Goal: Information Seeking & Learning: Learn about a topic

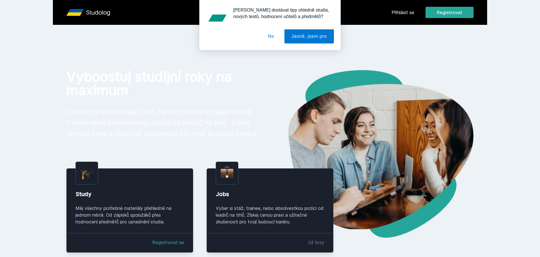
click at [405, 12] on div "[PERSON_NAME] dostávat tipy ohledně studia, nových testů, hodnocení učitelů a p…" at bounding box center [270, 25] width 540 height 50
click at [268, 34] on button "Ne" at bounding box center [271, 36] width 20 height 14
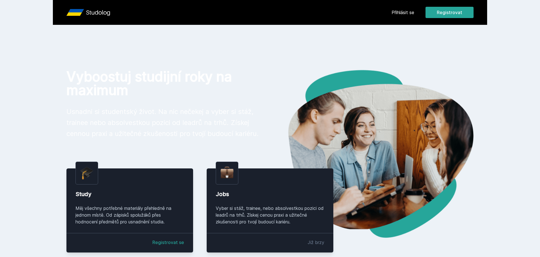
click at [412, 14] on link "Přihlásit se" at bounding box center [402, 12] width 23 height 7
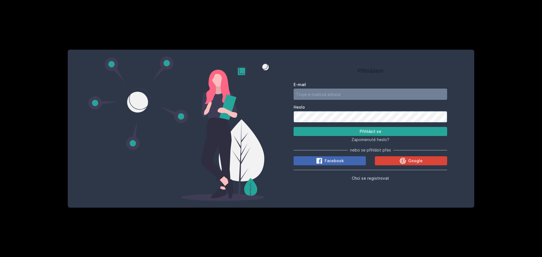
click at [316, 95] on input "E-mail" at bounding box center [371, 94] width 154 height 11
type input "sykm08@vse.cz"
click at [358, 136] on button "Přihlásit se" at bounding box center [371, 131] width 154 height 9
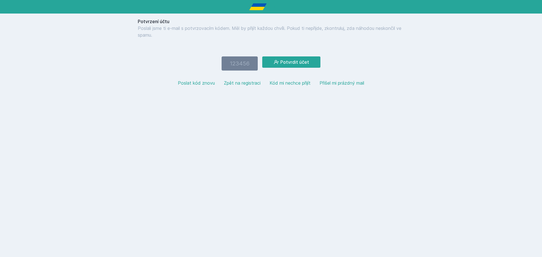
click at [248, 86] on button "Zpět na registraci" at bounding box center [242, 83] width 37 height 7
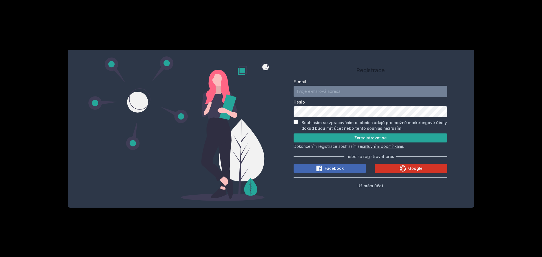
click at [416, 168] on span "Google" at bounding box center [416, 169] width 14 height 6
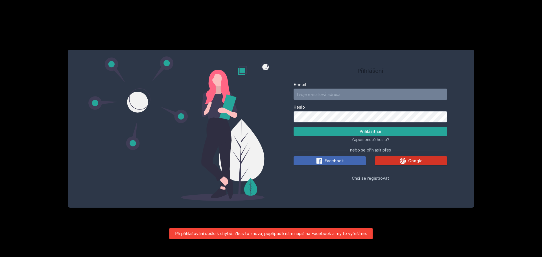
click at [409, 164] on div "Google" at bounding box center [411, 161] width 23 height 7
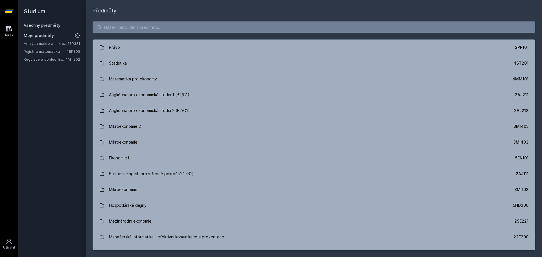
click at [76, 36] on icon at bounding box center [77, 35] width 5 height 5
click at [77, 42] on icon at bounding box center [78, 43] width 5 height 5
click at [78, 44] on icon at bounding box center [78, 43] width 5 height 5
click at [152, 34] on div "Právo 2PR101 Statistika 4ST201 Matematika pro ekonomy 4MM101 Angličtina pro eko…" at bounding box center [314, 136] width 457 height 243
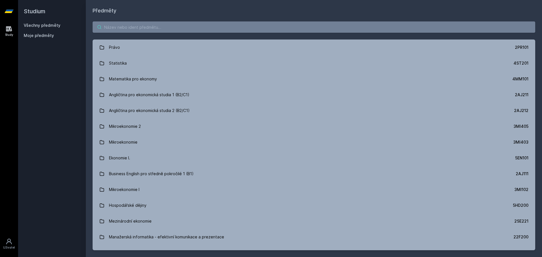
click at [155, 30] on input "search" at bounding box center [314, 26] width 443 height 11
paste input "4ST432"
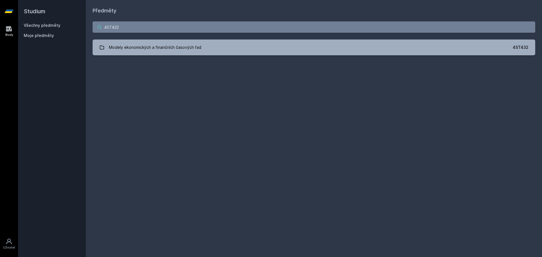
type input "4ST432"
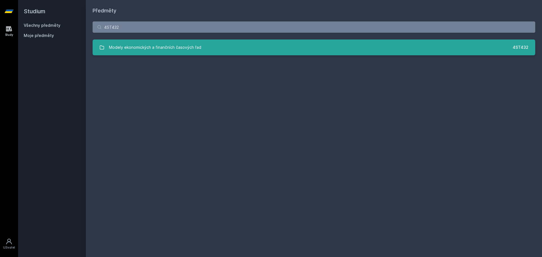
click at [176, 49] on div "Modely ekonomických a finančních časových řad" at bounding box center [155, 47] width 92 height 11
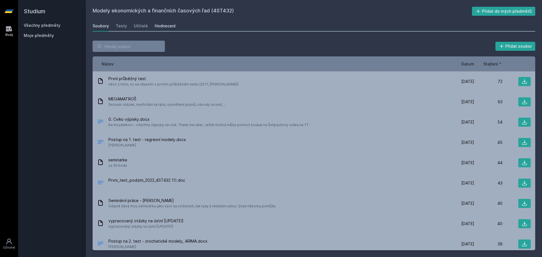
click at [160, 30] on link "Hodnocení" at bounding box center [165, 25] width 21 height 11
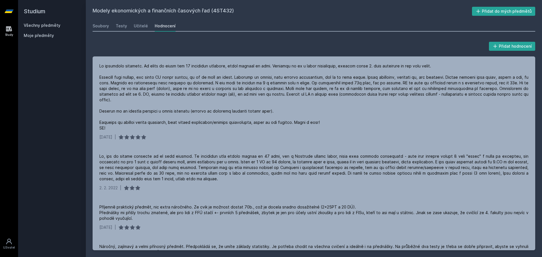
click at [50, 25] on link "Všechny předměty" at bounding box center [42, 25] width 37 height 5
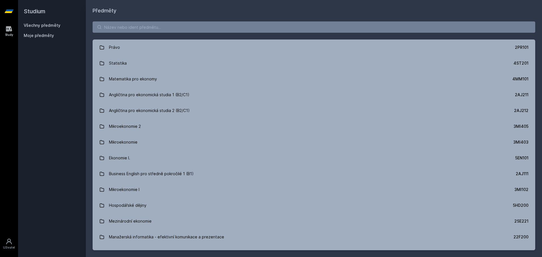
click at [135, 33] on div "Právo 2PR101 Statistika 4ST201 Matematika pro ekonomy 4MM101 Angličtina pro eko…" at bounding box center [314, 136] width 457 height 243
click at [138, 27] on input "search" at bounding box center [314, 26] width 443 height 11
paste input "1FP414"
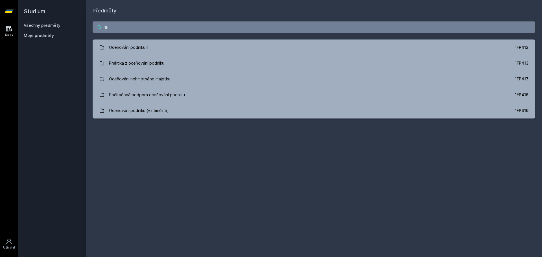
type input "1"
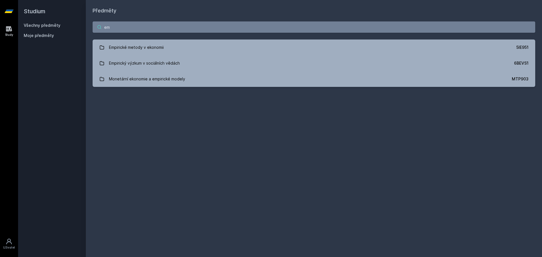
type input "e"
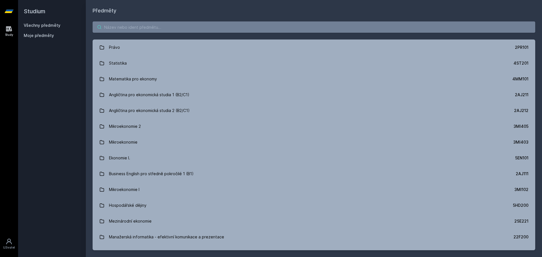
click at [153, 30] on input "search" at bounding box center [314, 26] width 443 height 11
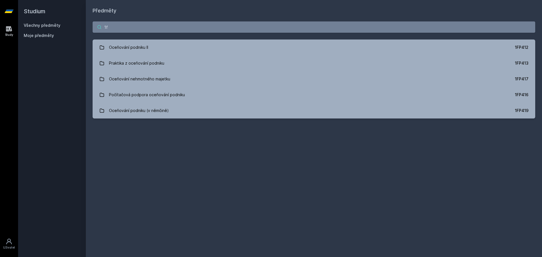
type input "1"
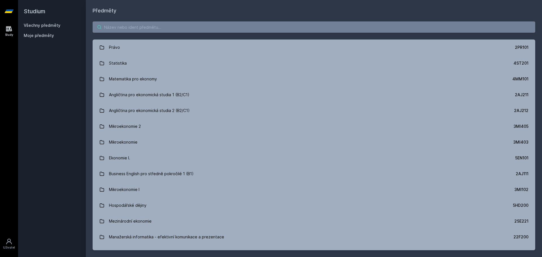
click at [243, 25] on input "search" at bounding box center [314, 26] width 443 height 11
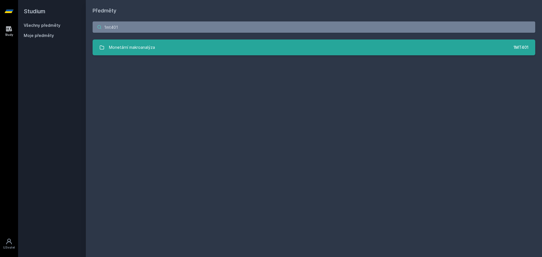
type input "1mt401"
click at [171, 48] on link "Monetární makroanalýza 1MT401" at bounding box center [314, 48] width 443 height 16
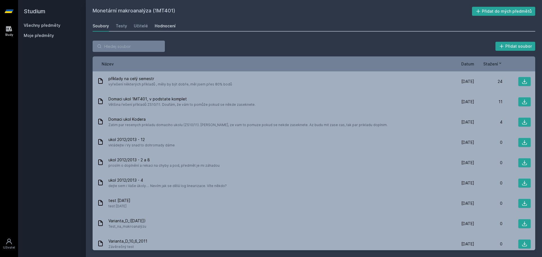
click at [157, 24] on div "Hodnocení" at bounding box center [165, 26] width 21 height 6
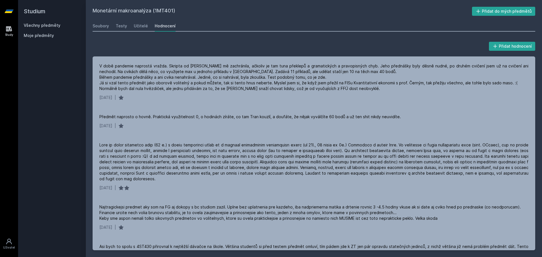
click at [58, 23] on link "Všechny předměty" at bounding box center [42, 25] width 37 height 5
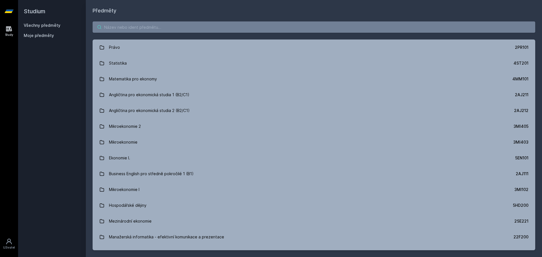
click at [158, 28] on input "search" at bounding box center [314, 26] width 443 height 11
paste input "1BP414"
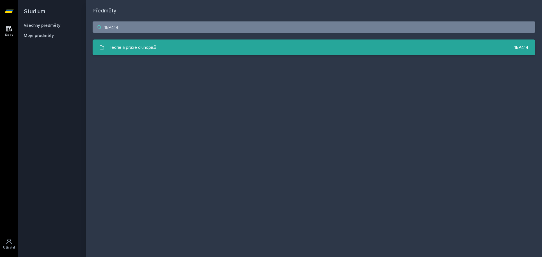
type input "1BP414"
click at [168, 45] on link "Teorie a praxe dluhopisů 1BP414" at bounding box center [314, 48] width 443 height 16
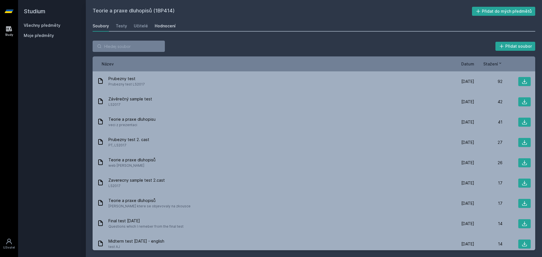
click at [164, 27] on div "Hodnocení" at bounding box center [165, 26] width 21 height 6
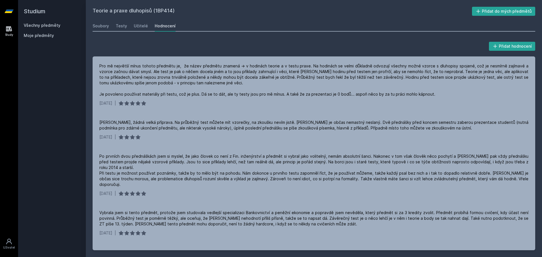
click at [228, 44] on div "Přidat hodnocení" at bounding box center [314, 46] width 443 height 11
click at [51, 25] on link "Všechny předměty" at bounding box center [42, 25] width 37 height 5
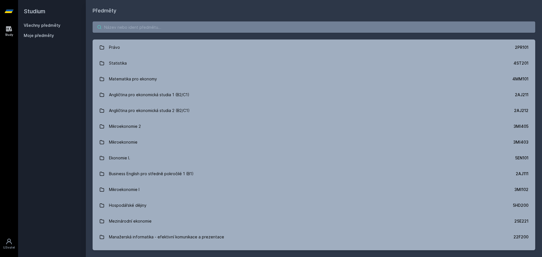
click at [162, 27] on input "search" at bounding box center [314, 26] width 443 height 11
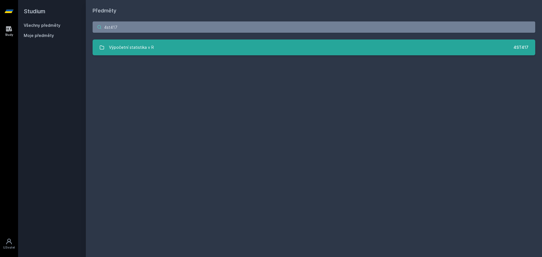
type input "4st417"
click at [180, 47] on link "Výpočetní statistika v R 4ST417" at bounding box center [314, 48] width 443 height 16
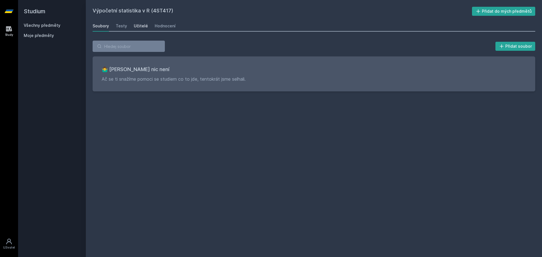
click at [141, 24] on div "Učitelé" at bounding box center [141, 26] width 14 height 6
click at [159, 25] on div "Hodnocení" at bounding box center [165, 26] width 21 height 6
